Goal: Information Seeking & Learning: Learn about a topic

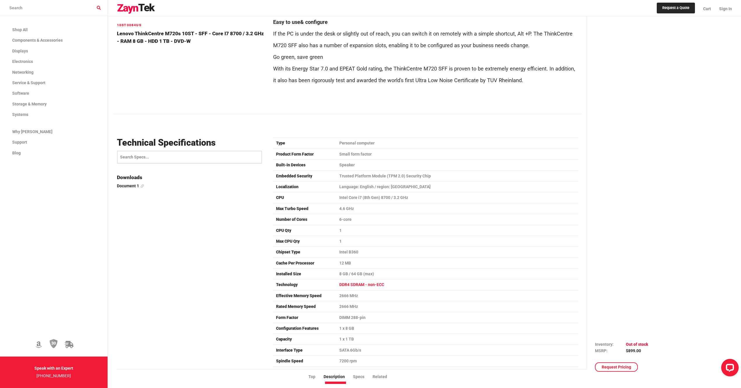
scroll to position [758, 0]
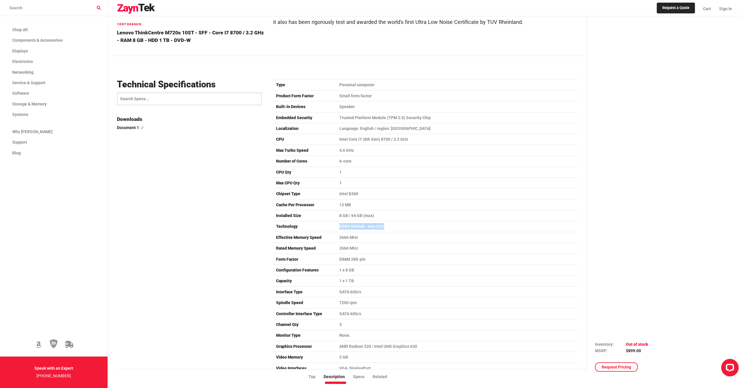
drag, startPoint x: 334, startPoint y: 215, endPoint x: 384, endPoint y: 214, distance: 49.3
click at [384, 221] on tr "Technology DDR4 SDRAM - non-ECC" at bounding box center [425, 226] width 305 height 11
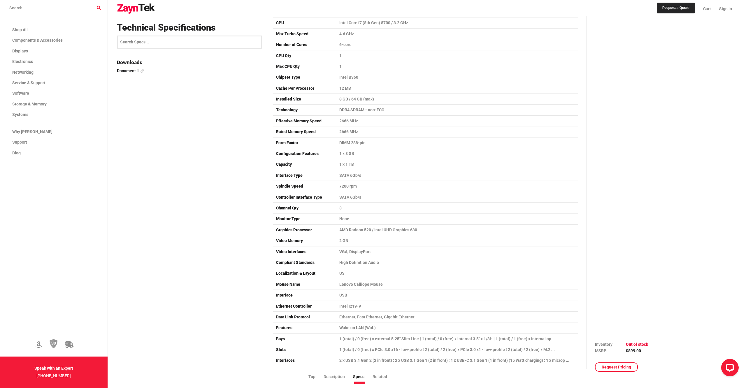
scroll to position [933, 0]
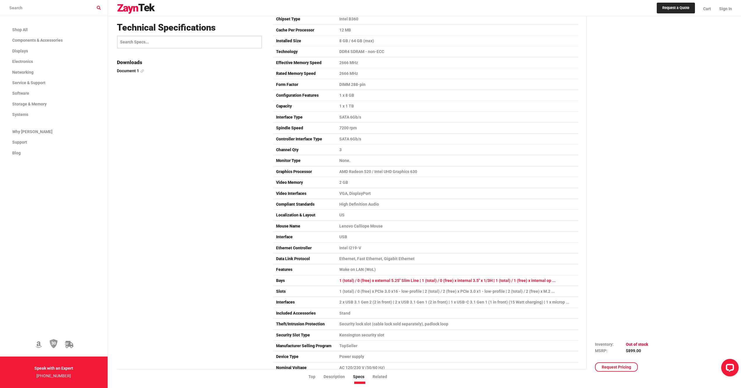
click at [553, 275] on td "1 (total) / 0 (free) x external 5.25" Slim Line ¦ 1 (total) / 0 (free) x intern…" at bounding box center [457, 280] width 242 height 11
click at [539, 286] on td "1 (total) / 0 (free) x PCIe 3.0 x16 - low-profile ¦ 2 (total) / 2 (free) x PCIe…" at bounding box center [457, 291] width 242 height 11
click at [519, 286] on td "1 (total) / 0 (free) x PCIe 3.0 x16 - low-profile ¦ 2 (total) / 2 (free) x PCIe…" at bounding box center [457, 291] width 242 height 11
drag, startPoint x: 519, startPoint y: 279, endPoint x: 538, endPoint y: 280, distance: 18.7
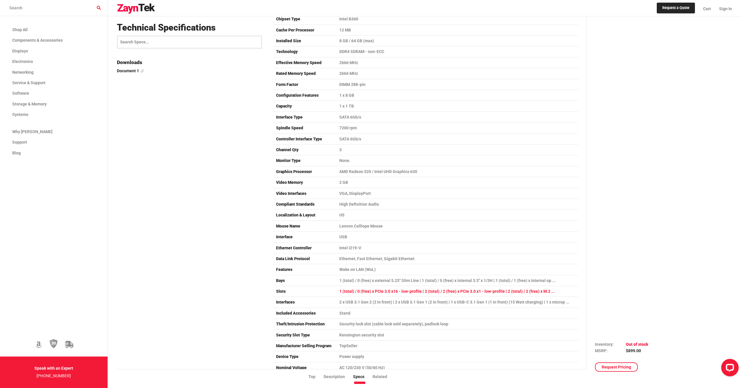
click at [538, 286] on td "1 (total) / 0 (free) x PCIe 3.0 x16 - low-profile ¦ 2 (total) / 2 (free) x PCIe…" at bounding box center [457, 291] width 242 height 11
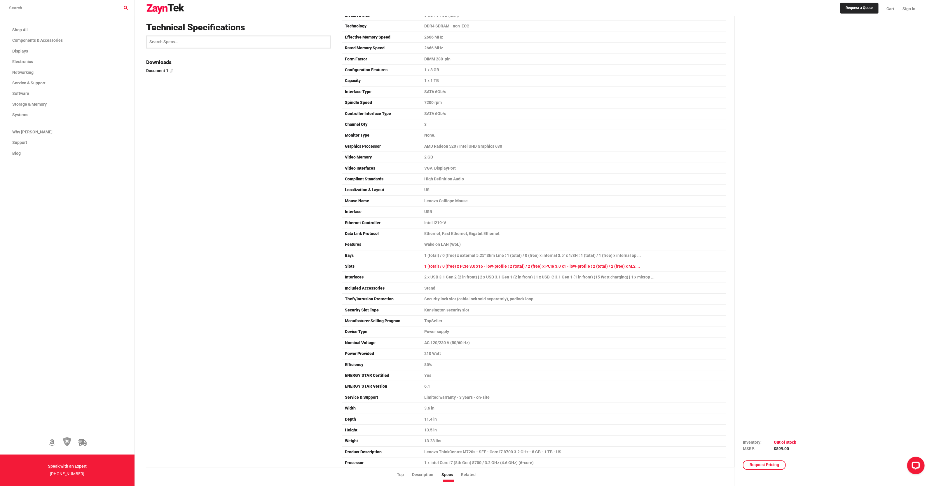
drag, startPoint x: 725, startPoint y: 1, endPoint x: 613, endPoint y: 269, distance: 290.9
click at [613, 269] on td "1 (total) / 0 (free) x PCIe 3.0 x16 - low-profile ¦ 2 (total) / 2 (free) x PCIe…" at bounding box center [573, 266] width 305 height 11
click at [353, 268] on td "Slots" at bounding box center [381, 266] width 79 height 11
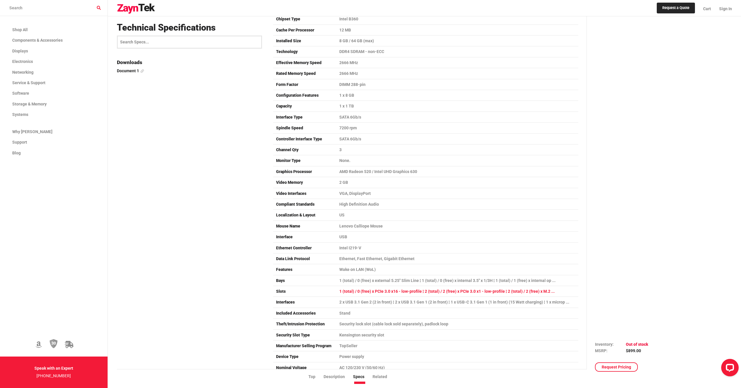
drag, startPoint x: 692, startPoint y: 0, endPoint x: 516, endPoint y: 280, distance: 330.9
click at [516, 286] on td "1 (total) / 0 (free) x PCIe 3.0 x16 - low-profile ¦ 2 (total) / 2 (free) x PCIe…" at bounding box center [457, 291] width 242 height 11
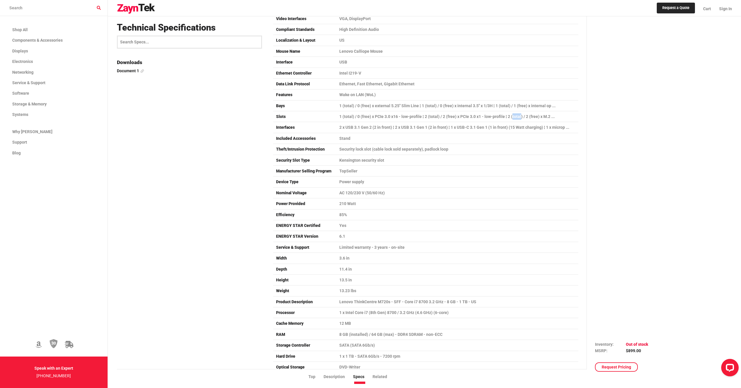
scroll to position [992, 0]
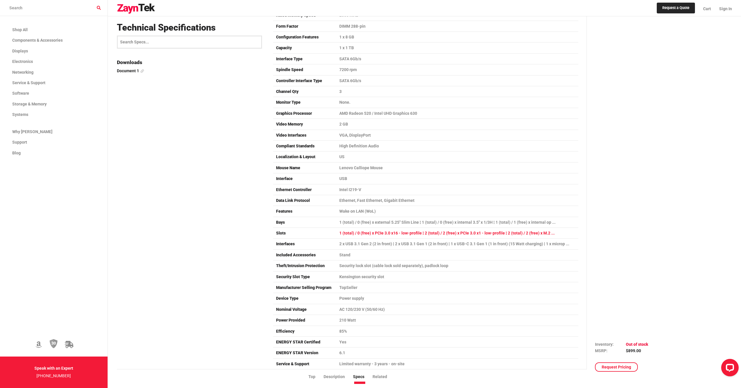
click at [546, 228] on td "1 (total) / 0 (free) x PCIe 3.0 x16 - low-profile ¦ 2 (total) / 2 (free) x PCIe…" at bounding box center [457, 233] width 242 height 11
click at [502, 217] on td "1 (total) / 0 (free) x external 5.25" Slim Line ¦ 1 (total) / 0 (free) x intern…" at bounding box center [457, 222] width 242 height 11
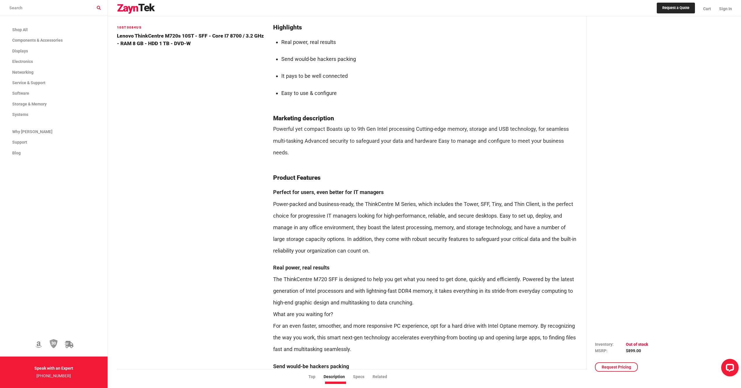
scroll to position [0, 0]
